Goal: Navigation & Orientation: Find specific page/section

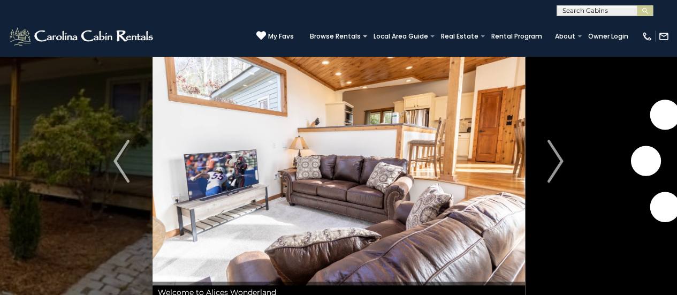
scroll to position [54, 0]
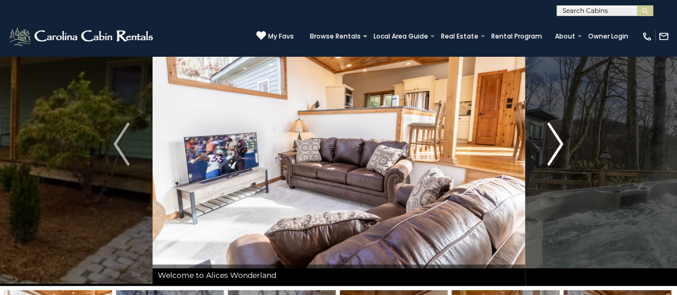
click at [563, 142] on button "Next" at bounding box center [556, 144] width 62 height 284
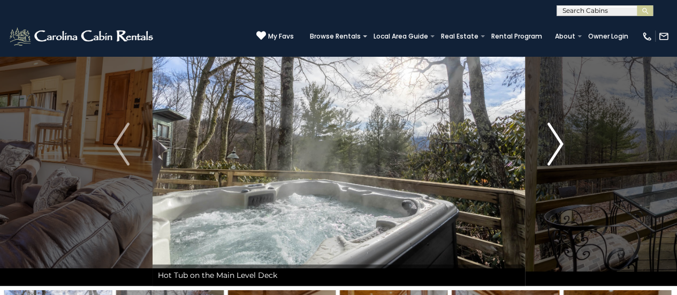
click at [564, 142] on button "Next" at bounding box center [556, 144] width 62 height 284
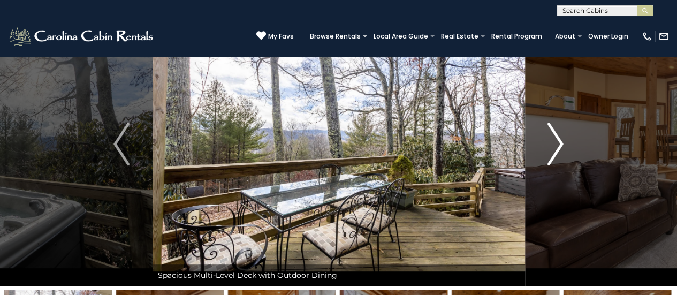
click at [564, 142] on button "Next" at bounding box center [556, 144] width 62 height 284
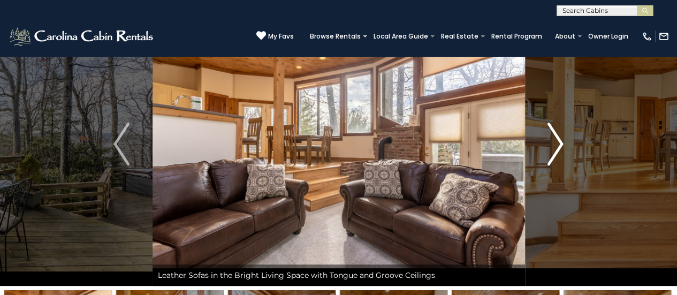
click at [564, 142] on button "Next" at bounding box center [556, 144] width 62 height 284
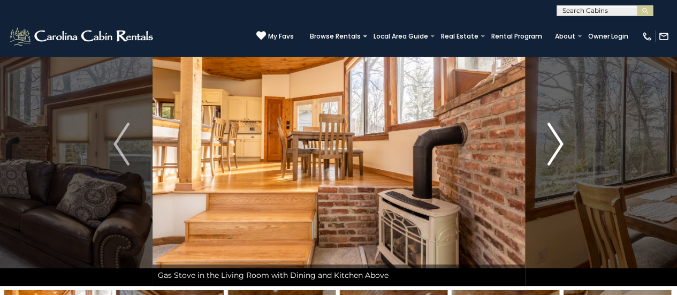
click at [564, 141] on button "Next" at bounding box center [556, 144] width 62 height 284
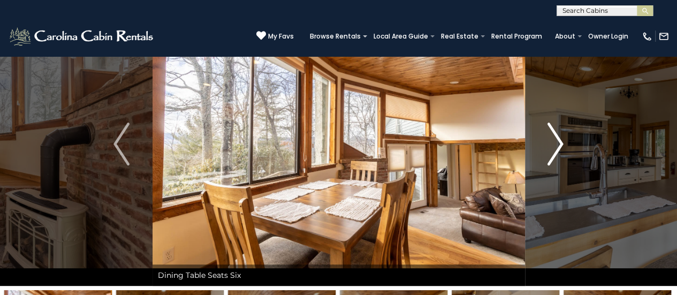
click at [564, 141] on button "Next" at bounding box center [556, 144] width 62 height 284
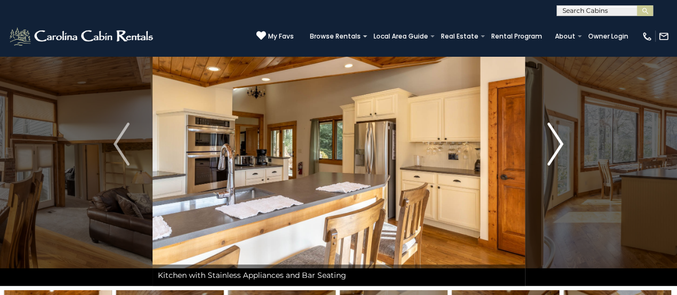
click at [564, 141] on button "Next" at bounding box center [556, 144] width 62 height 284
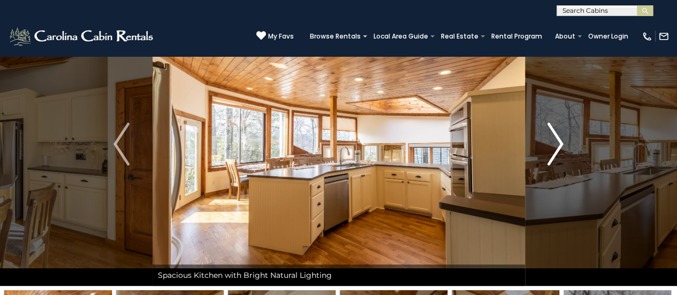
click at [564, 141] on button "Next" at bounding box center [556, 144] width 62 height 284
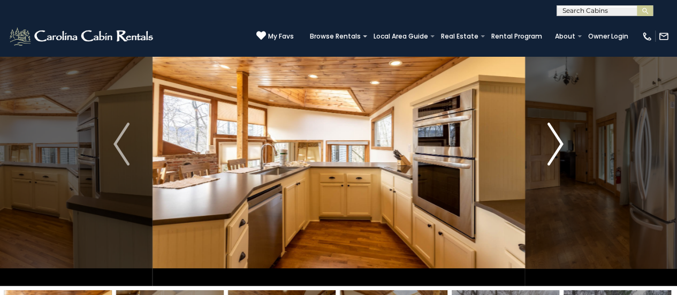
click at [564, 141] on button "Next" at bounding box center [556, 144] width 62 height 284
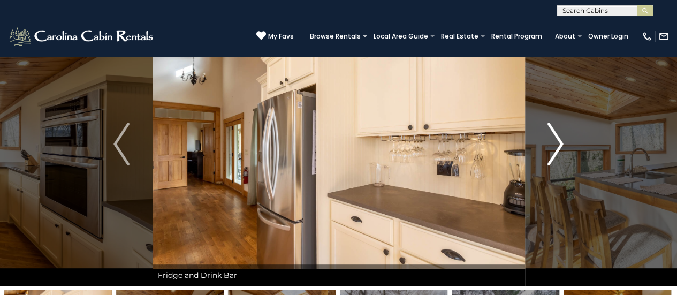
click at [564, 141] on button "Next" at bounding box center [556, 144] width 62 height 284
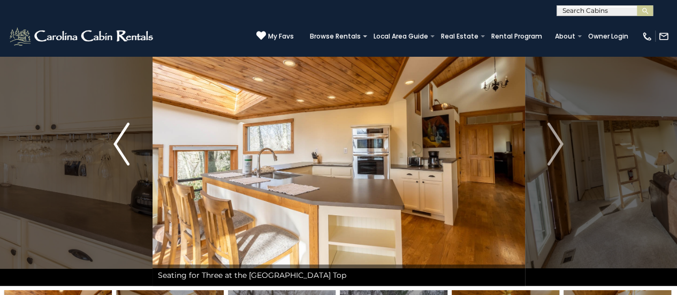
click at [113, 142] on img "Previous" at bounding box center [121, 144] width 16 height 43
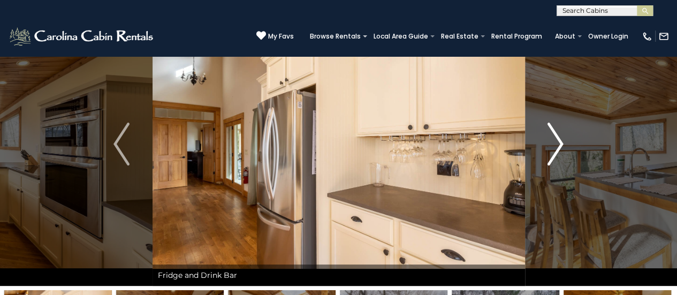
click at [553, 153] on img "Next" at bounding box center [556, 144] width 16 height 43
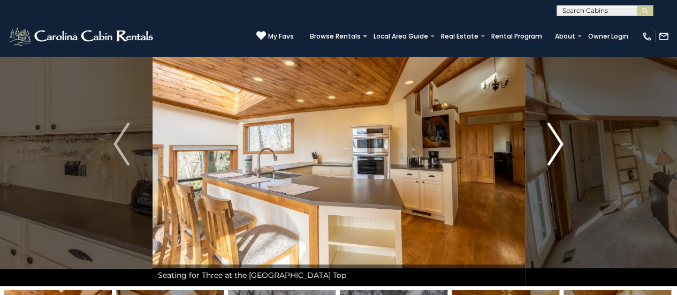
click at [567, 145] on button "Next" at bounding box center [556, 144] width 62 height 284
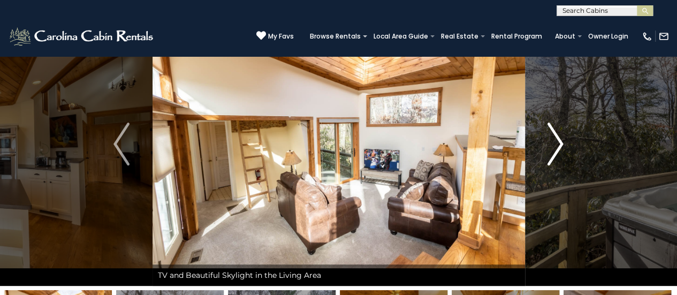
click at [567, 145] on button "Next" at bounding box center [556, 144] width 62 height 284
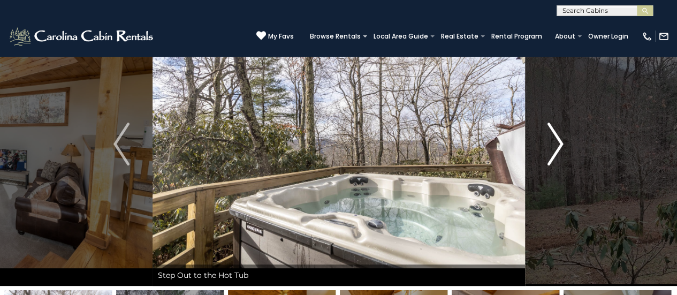
click at [567, 145] on button "Next" at bounding box center [556, 144] width 62 height 284
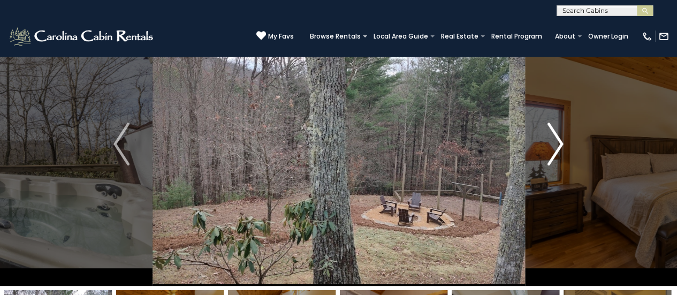
click at [567, 145] on button "Next" at bounding box center [556, 144] width 62 height 284
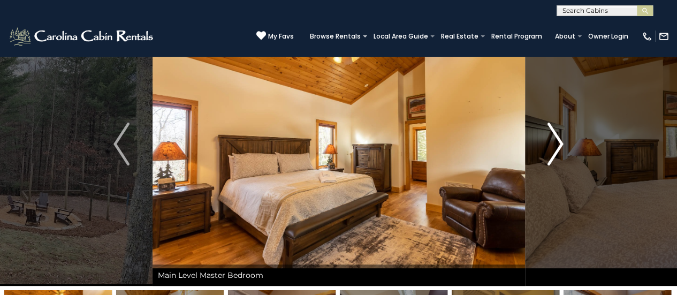
click at [559, 145] on img "Next" at bounding box center [556, 144] width 16 height 43
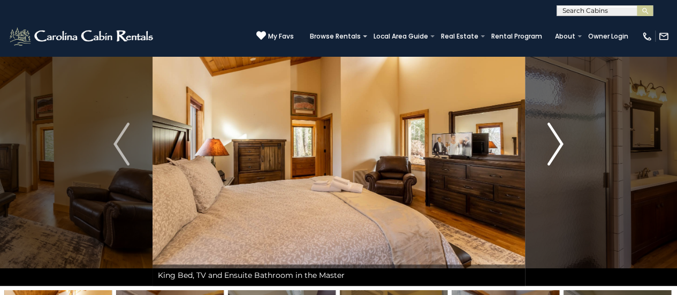
click at [559, 145] on img "Next" at bounding box center [556, 144] width 16 height 43
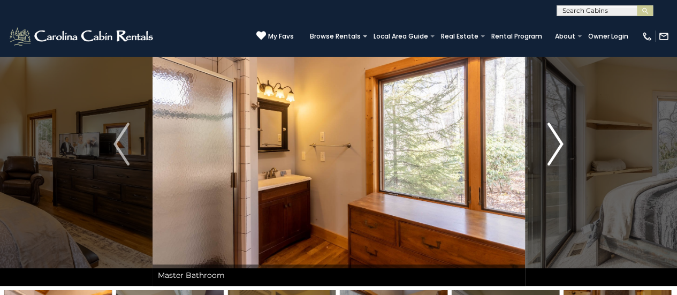
click at [559, 145] on img "Next" at bounding box center [556, 144] width 16 height 43
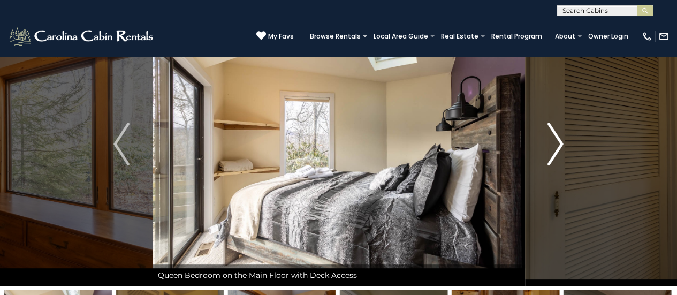
click at [559, 145] on img "Next" at bounding box center [556, 144] width 16 height 43
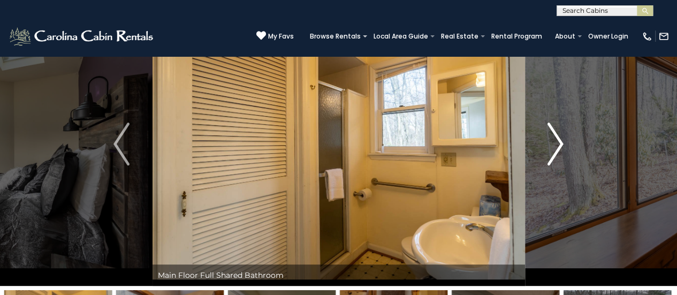
click at [559, 145] on img "Next" at bounding box center [556, 144] width 16 height 43
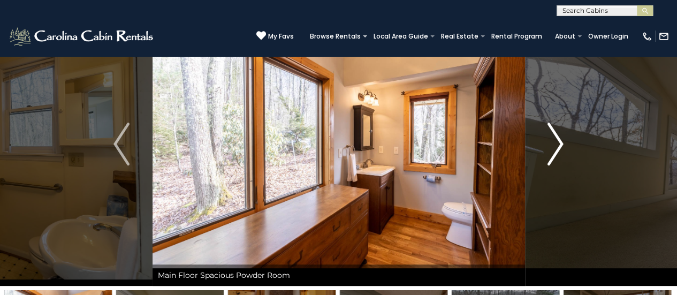
click at [559, 145] on img "Next" at bounding box center [556, 144] width 16 height 43
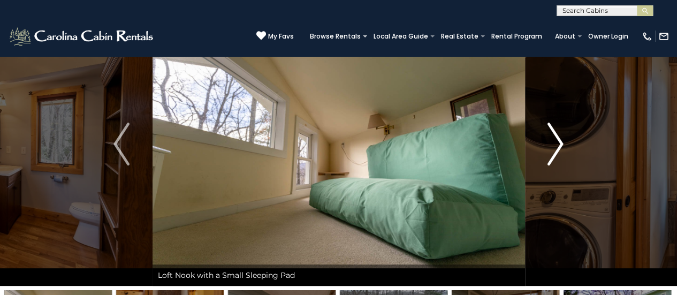
click at [559, 145] on img "Next" at bounding box center [556, 144] width 16 height 43
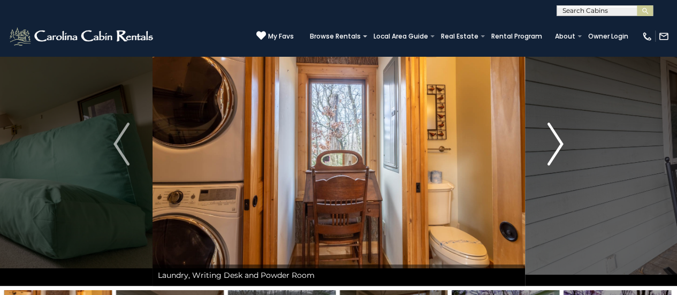
click at [559, 144] on img "Next" at bounding box center [556, 144] width 16 height 43
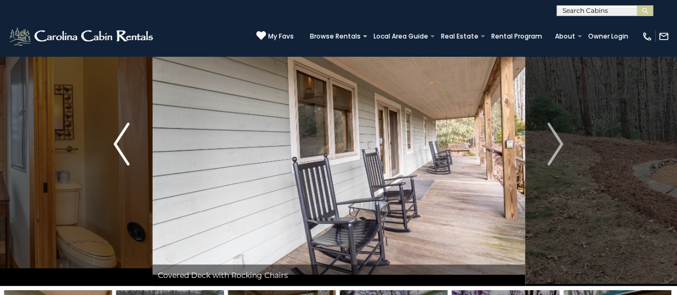
click at [115, 142] on img "Previous" at bounding box center [121, 144] width 16 height 43
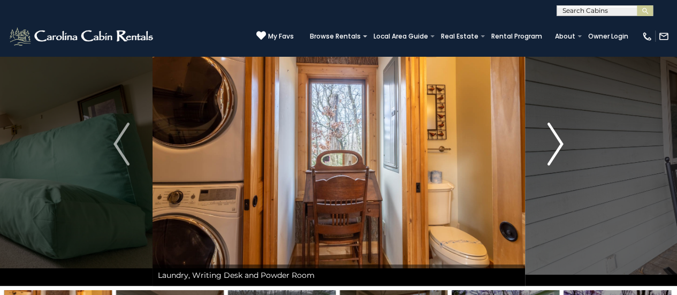
click at [557, 153] on img "Next" at bounding box center [556, 144] width 16 height 43
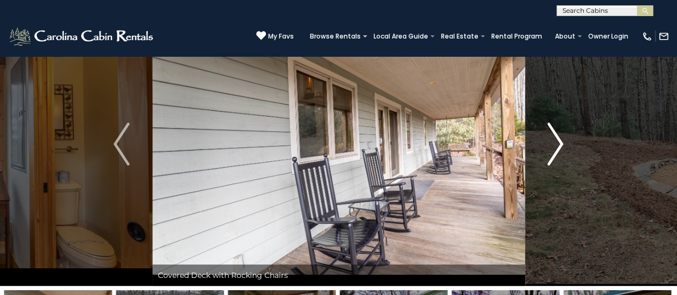
click at [557, 153] on img "Next" at bounding box center [556, 144] width 16 height 43
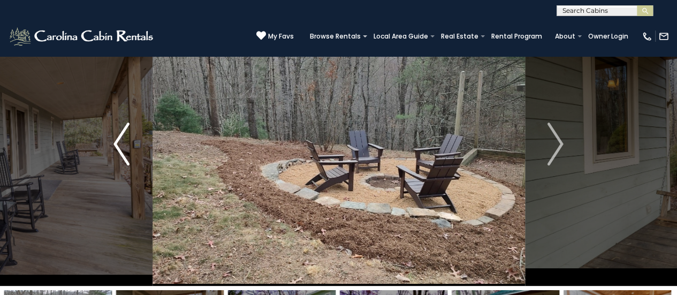
click at [115, 141] on img "Previous" at bounding box center [121, 144] width 16 height 43
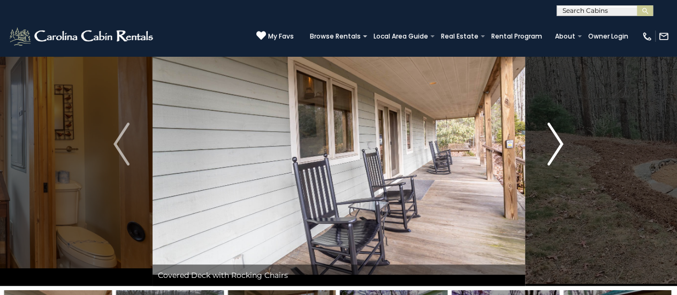
click at [550, 159] on img "Next" at bounding box center [556, 144] width 16 height 43
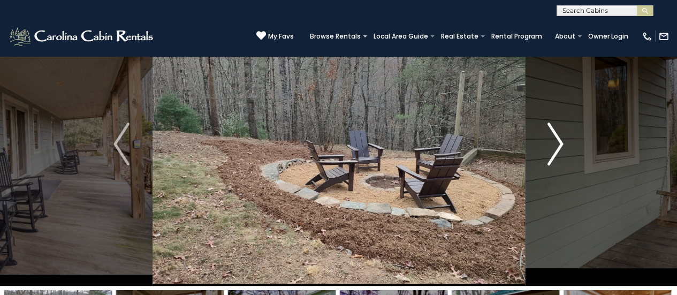
click at [549, 159] on img "Next" at bounding box center [556, 144] width 16 height 43
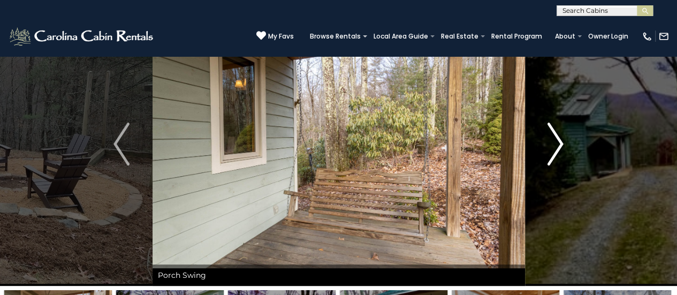
click at [549, 159] on img "Next" at bounding box center [556, 144] width 16 height 43
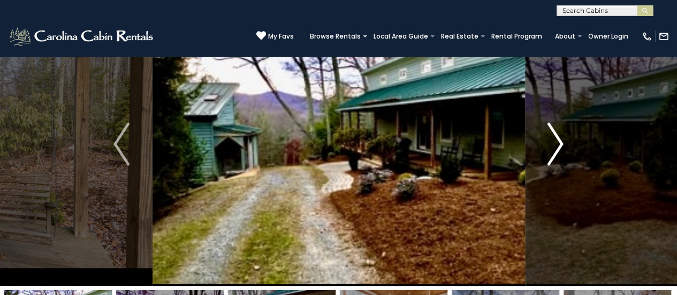
click at [549, 158] on img "Next" at bounding box center [556, 144] width 16 height 43
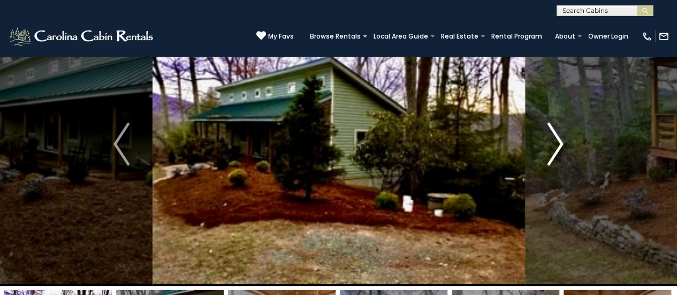
click at [548, 158] on img "Next" at bounding box center [556, 144] width 16 height 43
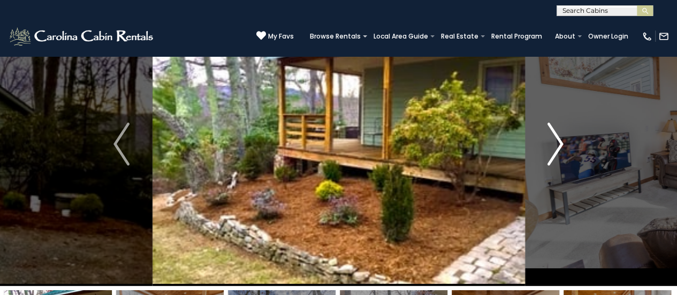
click at [548, 157] on img "Next" at bounding box center [556, 144] width 16 height 43
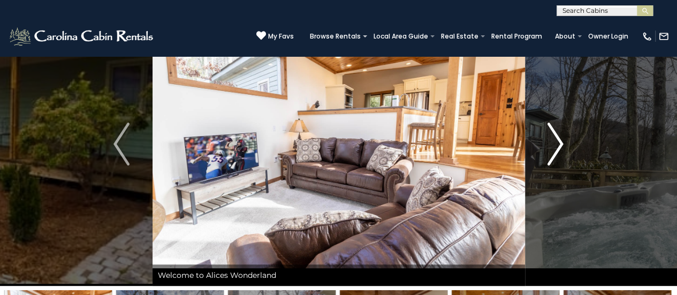
click at [548, 157] on img "Next" at bounding box center [556, 144] width 16 height 43
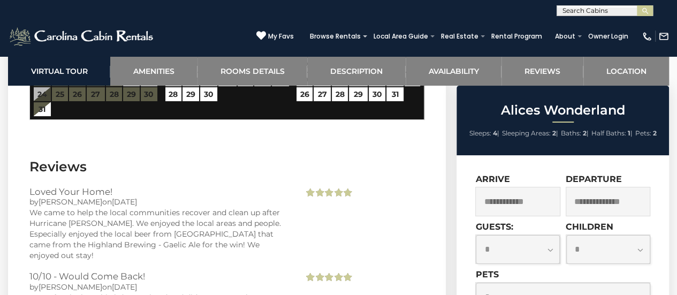
scroll to position [2072, 0]
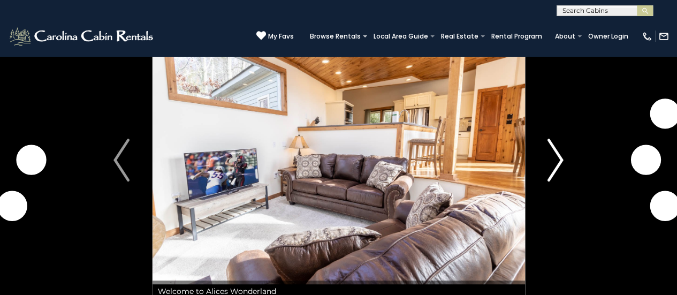
scroll to position [54, 0]
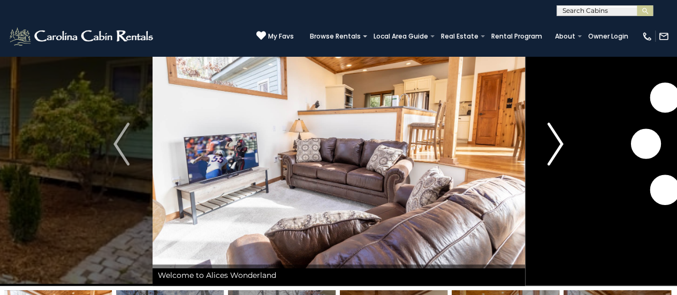
click at [559, 143] on img "Next" at bounding box center [556, 144] width 16 height 43
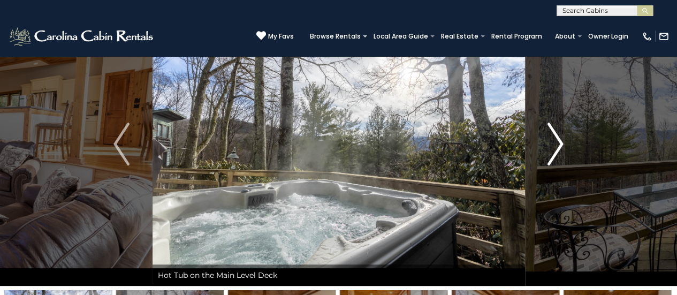
click at [559, 143] on img "Next" at bounding box center [556, 144] width 16 height 43
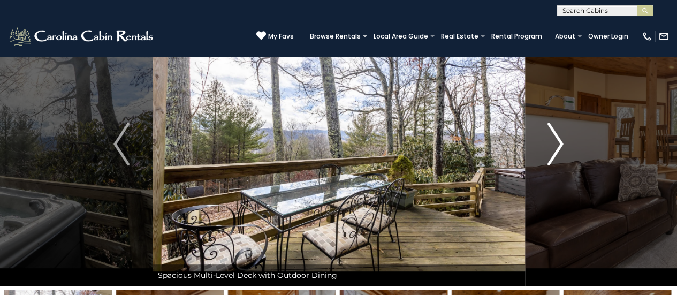
click at [559, 143] on img "Next" at bounding box center [556, 144] width 16 height 43
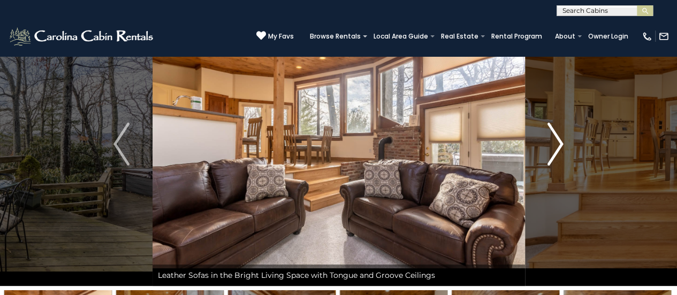
click at [559, 139] on img "Next" at bounding box center [556, 144] width 16 height 43
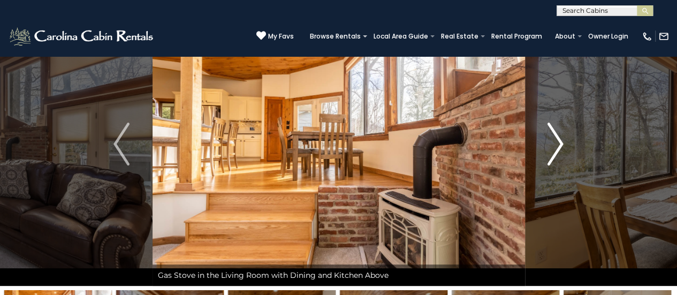
click at [559, 139] on img "Next" at bounding box center [556, 144] width 16 height 43
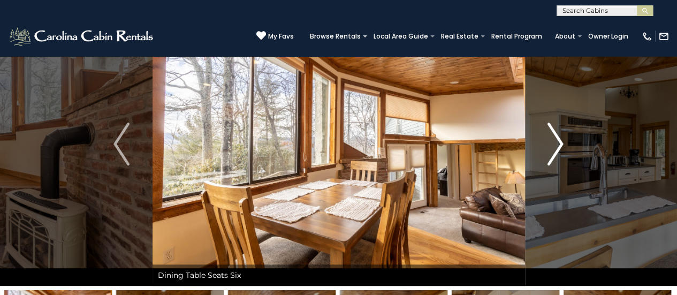
click at [559, 139] on img "Next" at bounding box center [556, 144] width 16 height 43
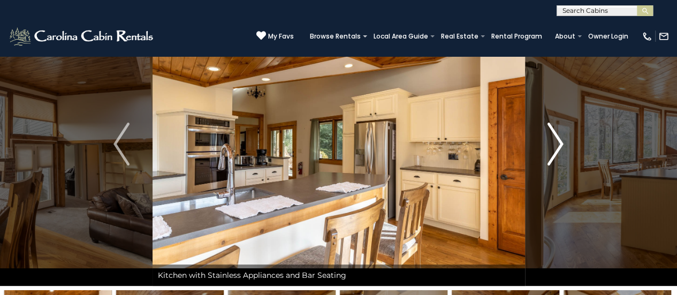
click at [559, 139] on img "Next" at bounding box center [556, 144] width 16 height 43
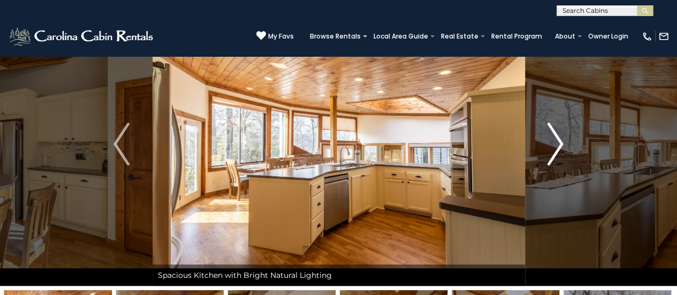
click at [559, 139] on img "Next" at bounding box center [556, 144] width 16 height 43
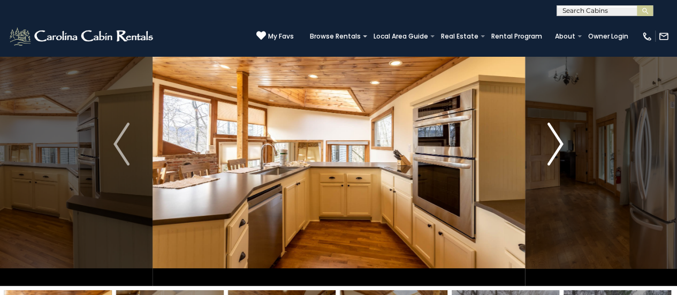
click at [559, 139] on img "Next" at bounding box center [556, 144] width 16 height 43
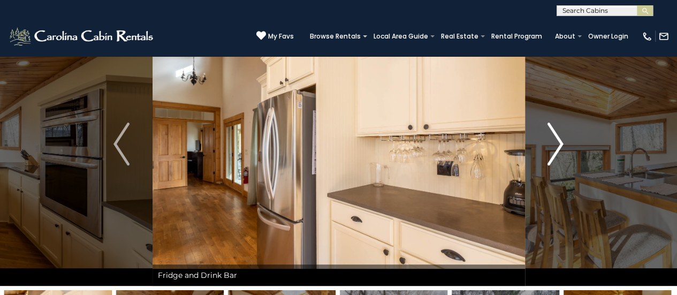
click at [559, 139] on img "Next" at bounding box center [556, 144] width 16 height 43
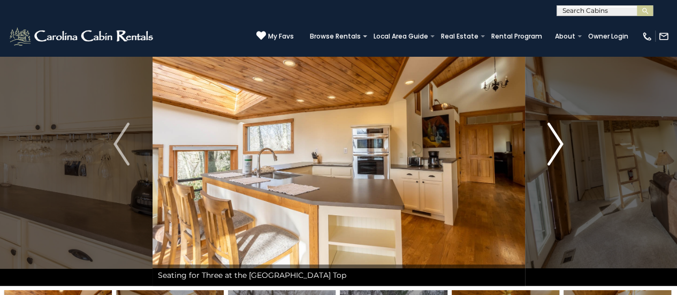
click at [559, 139] on img "Next" at bounding box center [556, 144] width 16 height 43
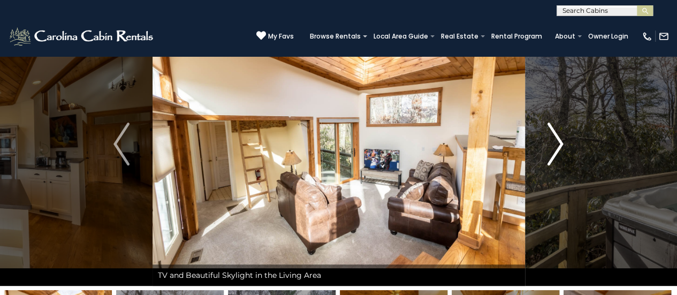
click at [559, 139] on img "Next" at bounding box center [556, 144] width 16 height 43
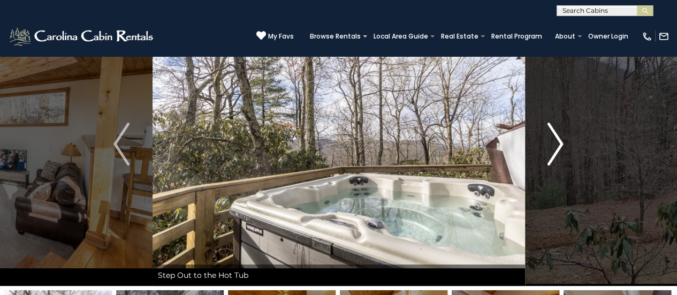
click at [559, 139] on img "Next" at bounding box center [556, 144] width 16 height 43
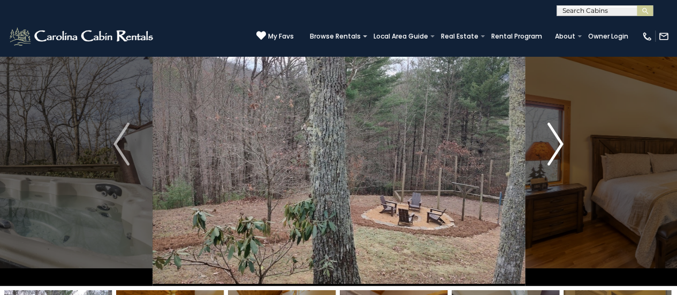
click at [559, 139] on img "Next" at bounding box center [556, 144] width 16 height 43
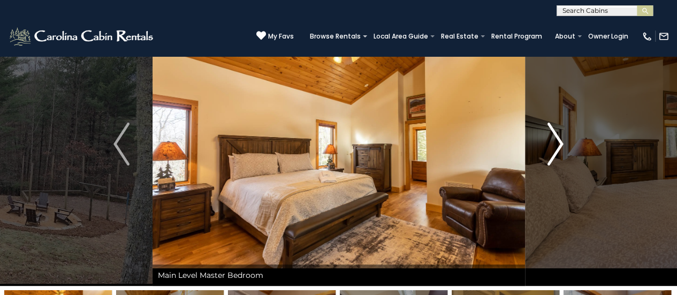
click at [559, 139] on img "Next" at bounding box center [556, 144] width 16 height 43
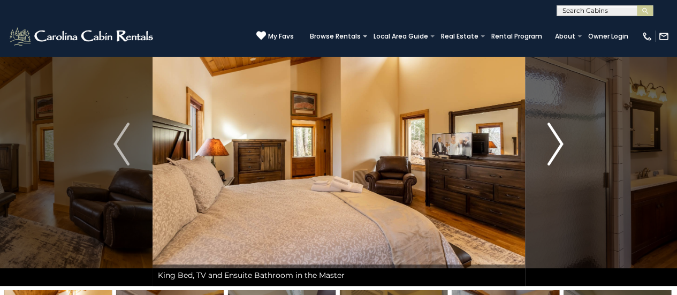
click at [559, 139] on img "Next" at bounding box center [556, 144] width 16 height 43
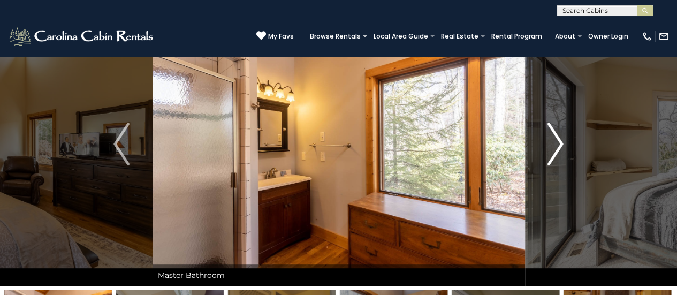
click at [559, 139] on img "Next" at bounding box center [556, 144] width 16 height 43
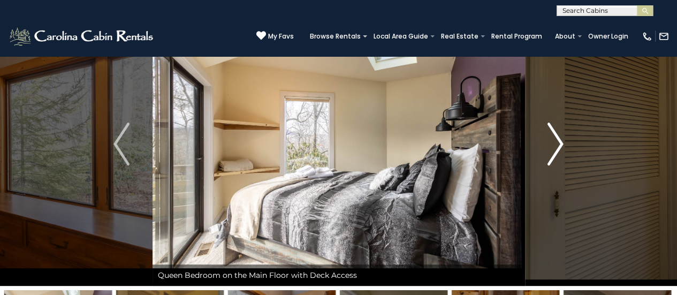
click at [559, 139] on img "Next" at bounding box center [556, 144] width 16 height 43
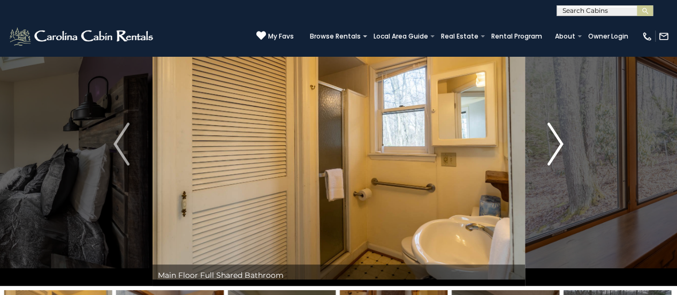
click at [559, 139] on img "Next" at bounding box center [556, 144] width 16 height 43
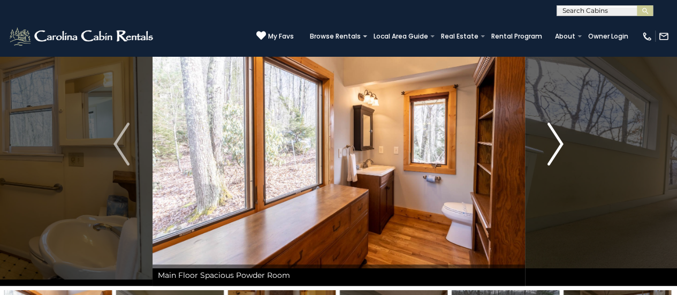
click at [559, 139] on img "Next" at bounding box center [556, 144] width 16 height 43
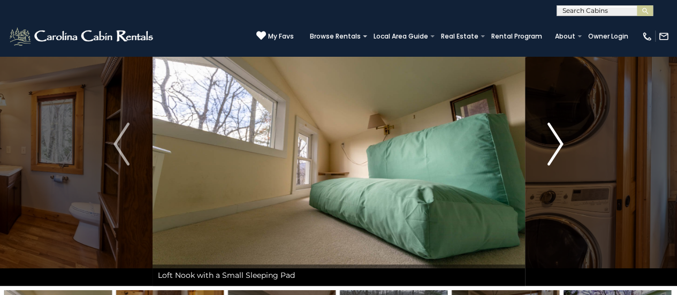
click at [559, 139] on img "Next" at bounding box center [556, 144] width 16 height 43
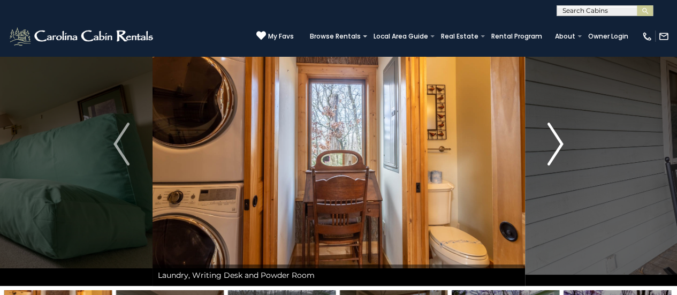
click at [559, 139] on img "Next" at bounding box center [556, 144] width 16 height 43
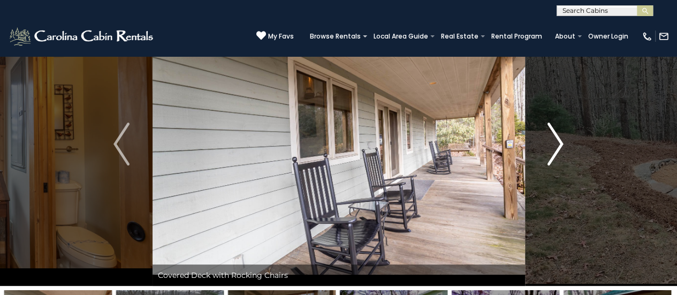
click at [559, 139] on img "Next" at bounding box center [556, 144] width 16 height 43
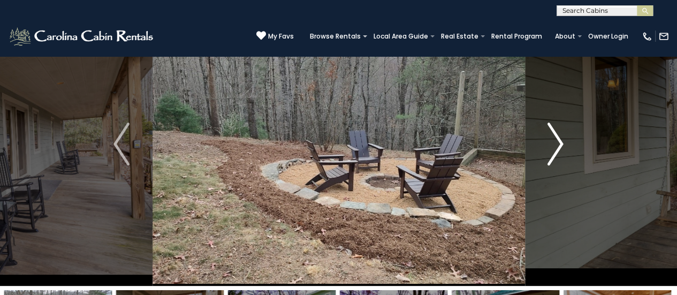
click at [559, 139] on img "Next" at bounding box center [556, 144] width 16 height 43
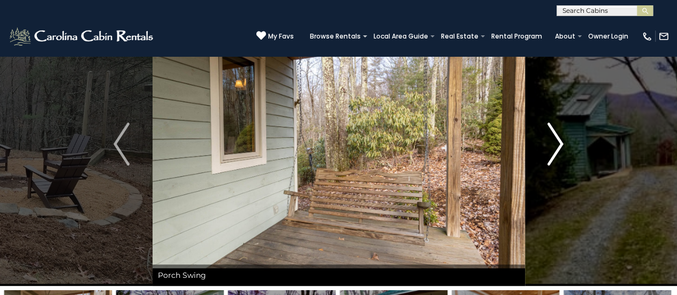
click at [559, 139] on img "Next" at bounding box center [556, 144] width 16 height 43
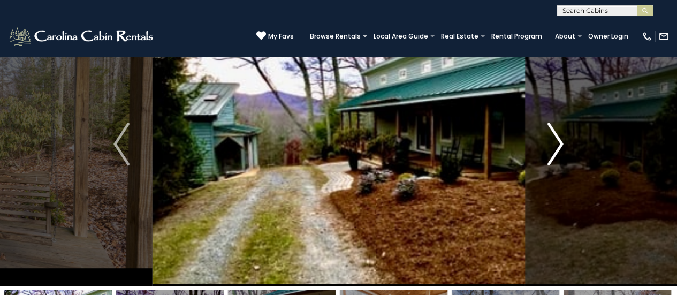
click at [559, 139] on img "Next" at bounding box center [556, 144] width 16 height 43
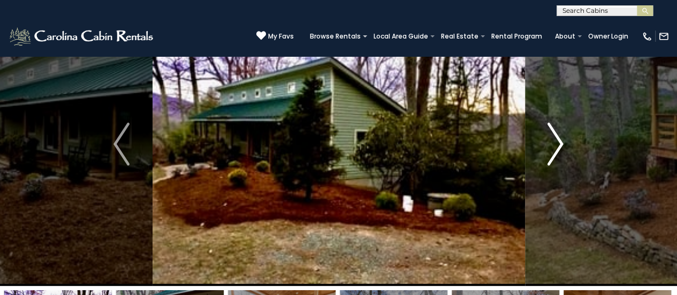
click at [559, 139] on img "Next" at bounding box center [556, 144] width 16 height 43
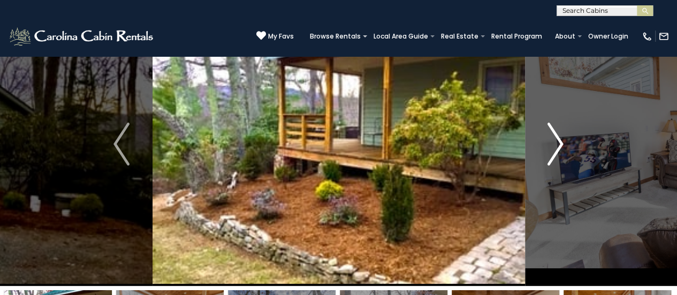
click at [559, 139] on img "Next" at bounding box center [556, 144] width 16 height 43
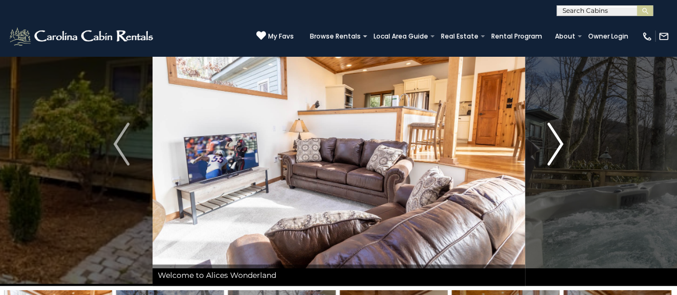
click at [553, 143] on img "Next" at bounding box center [556, 144] width 16 height 43
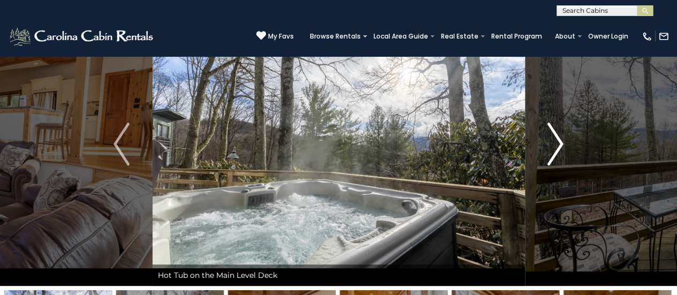
click at [553, 143] on img "Next" at bounding box center [556, 144] width 16 height 43
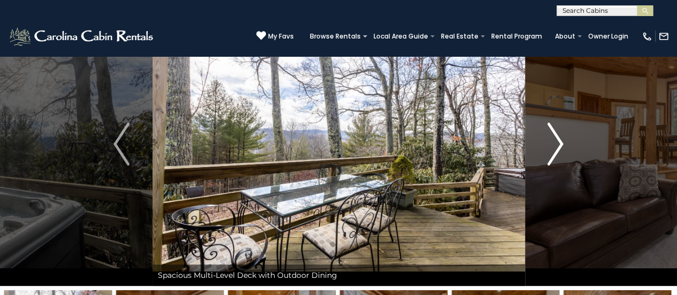
click at [553, 143] on img "Next" at bounding box center [556, 144] width 16 height 43
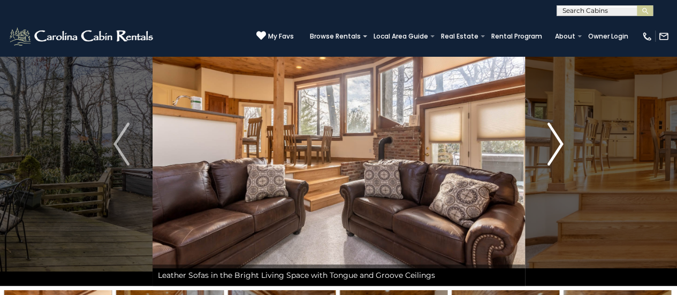
click at [553, 143] on img "Next" at bounding box center [556, 144] width 16 height 43
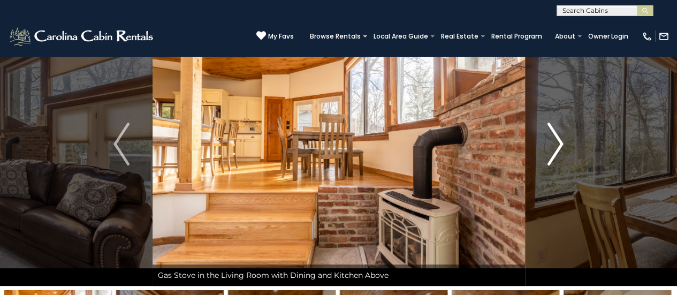
click at [553, 141] on img "Next" at bounding box center [556, 144] width 16 height 43
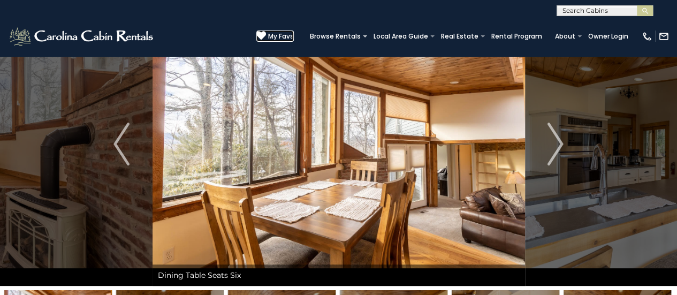
click at [279, 34] on span "My Favs" at bounding box center [281, 37] width 26 height 10
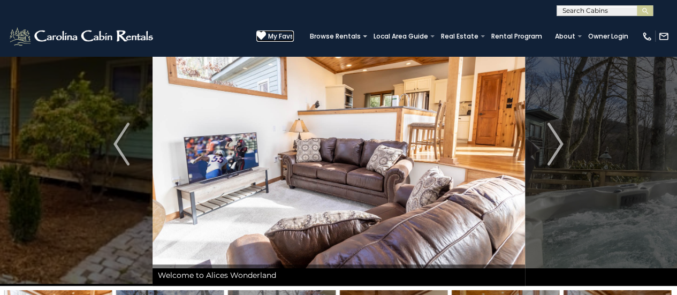
click at [264, 36] on icon at bounding box center [261, 36] width 10 height 10
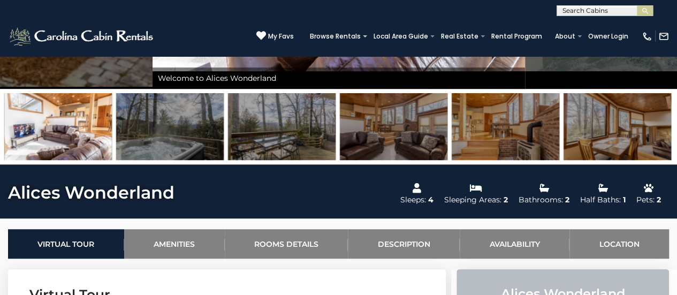
scroll to position [268, 0]
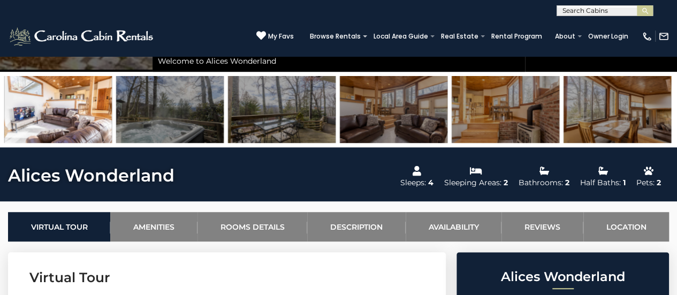
click at [500, 128] on img at bounding box center [506, 109] width 108 height 67
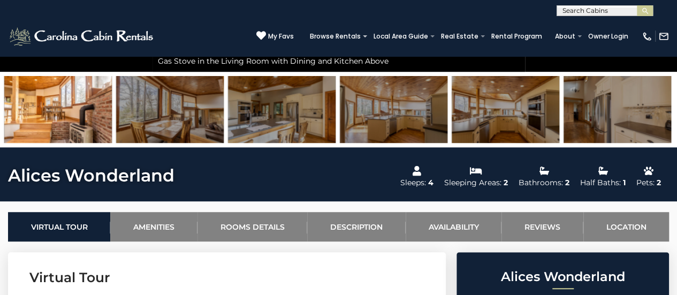
click at [55, 122] on img at bounding box center [58, 109] width 108 height 67
